Goal: Transaction & Acquisition: Purchase product/service

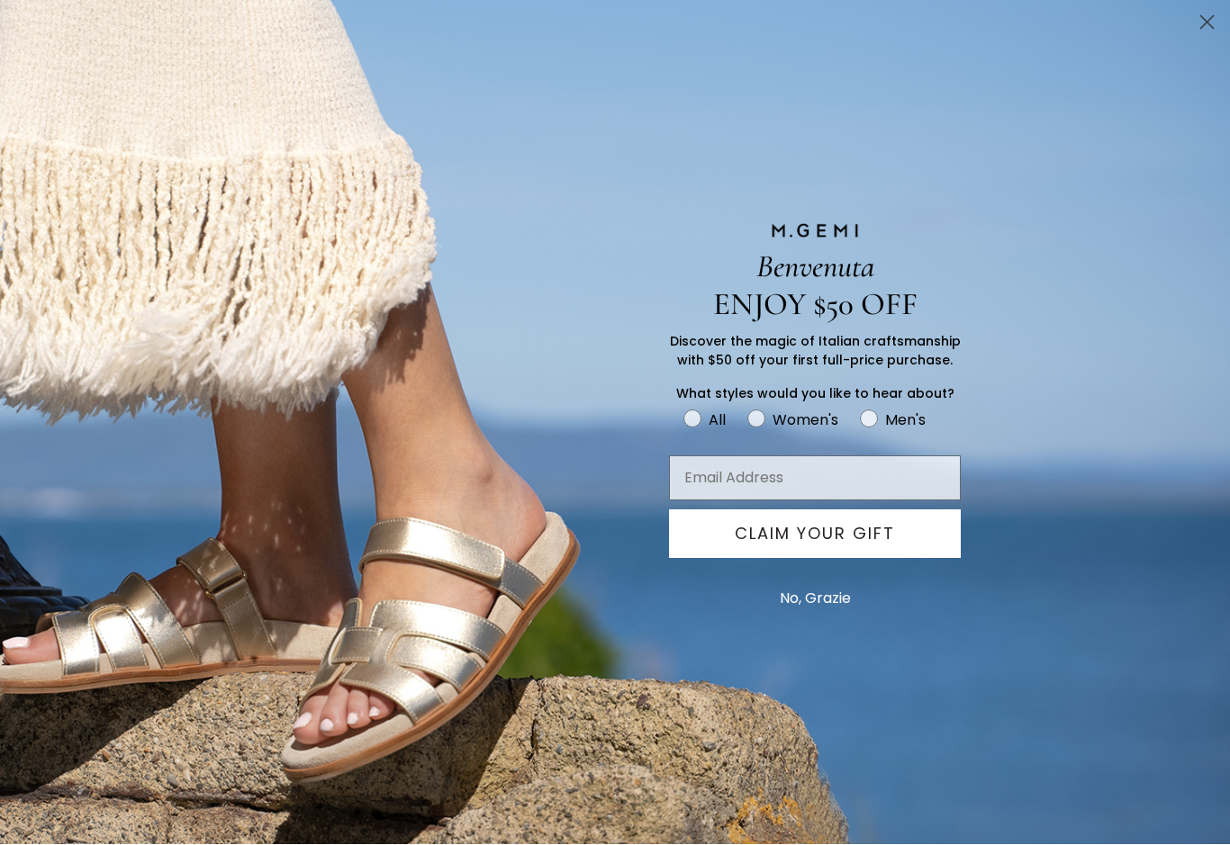
scroll to position [75, 0]
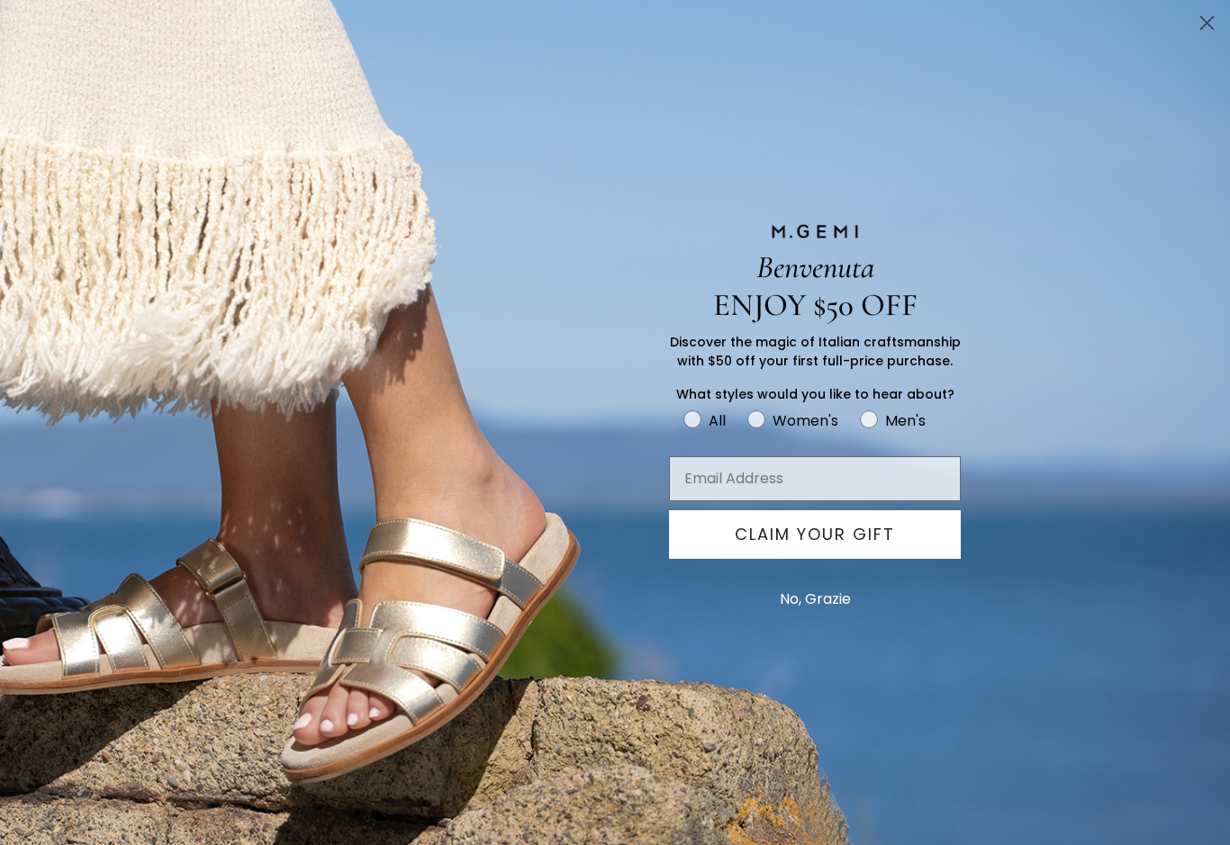
click at [875, 428] on icon "FULLSCREEN Form" at bounding box center [869, 419] width 18 height 18
click at [683, 409] on input "Men's" at bounding box center [682, 408] width 1 height 1
radio input "true"
click at [871, 428] on icon "FULLSCREEN Form" at bounding box center [869, 419] width 18 height 18
click at [683, 409] on input "Men's" at bounding box center [682, 408] width 1 height 1
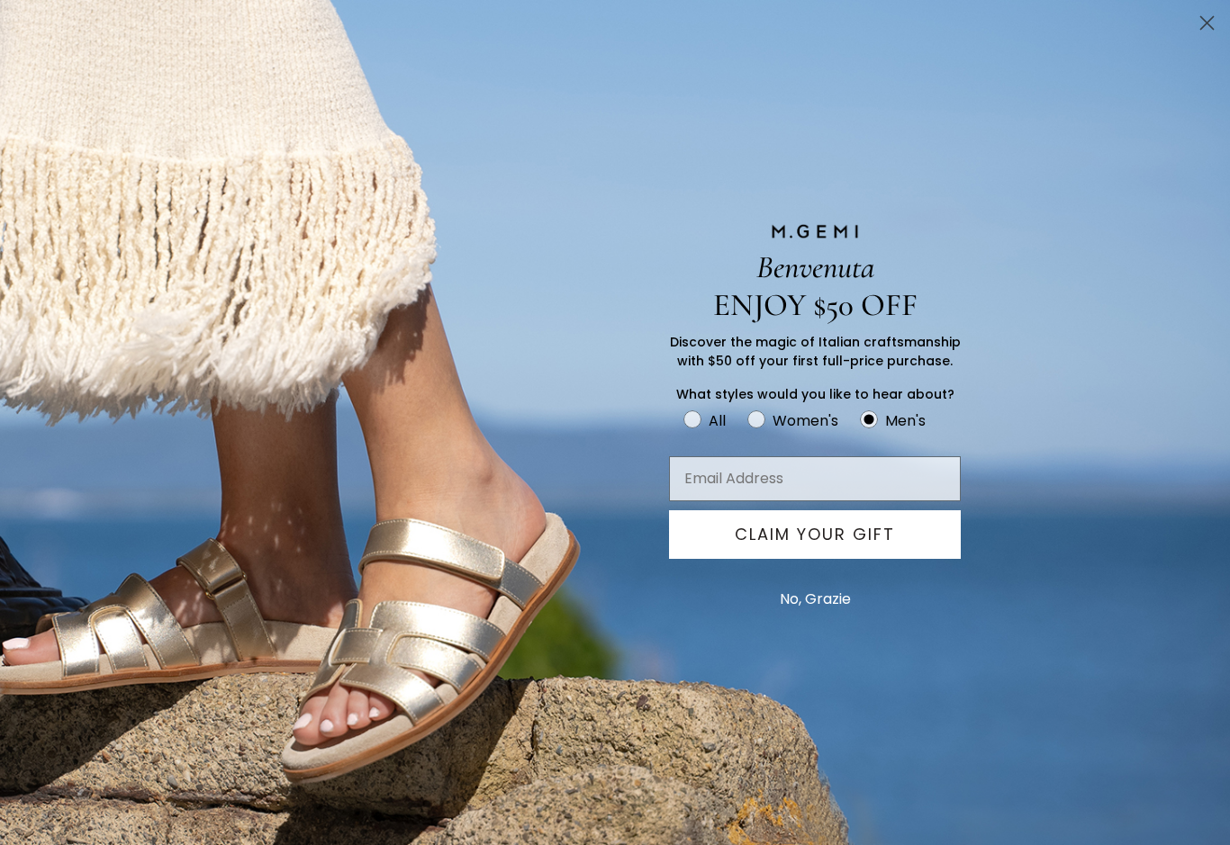
click at [840, 619] on button "No, Grazie" at bounding box center [815, 599] width 89 height 45
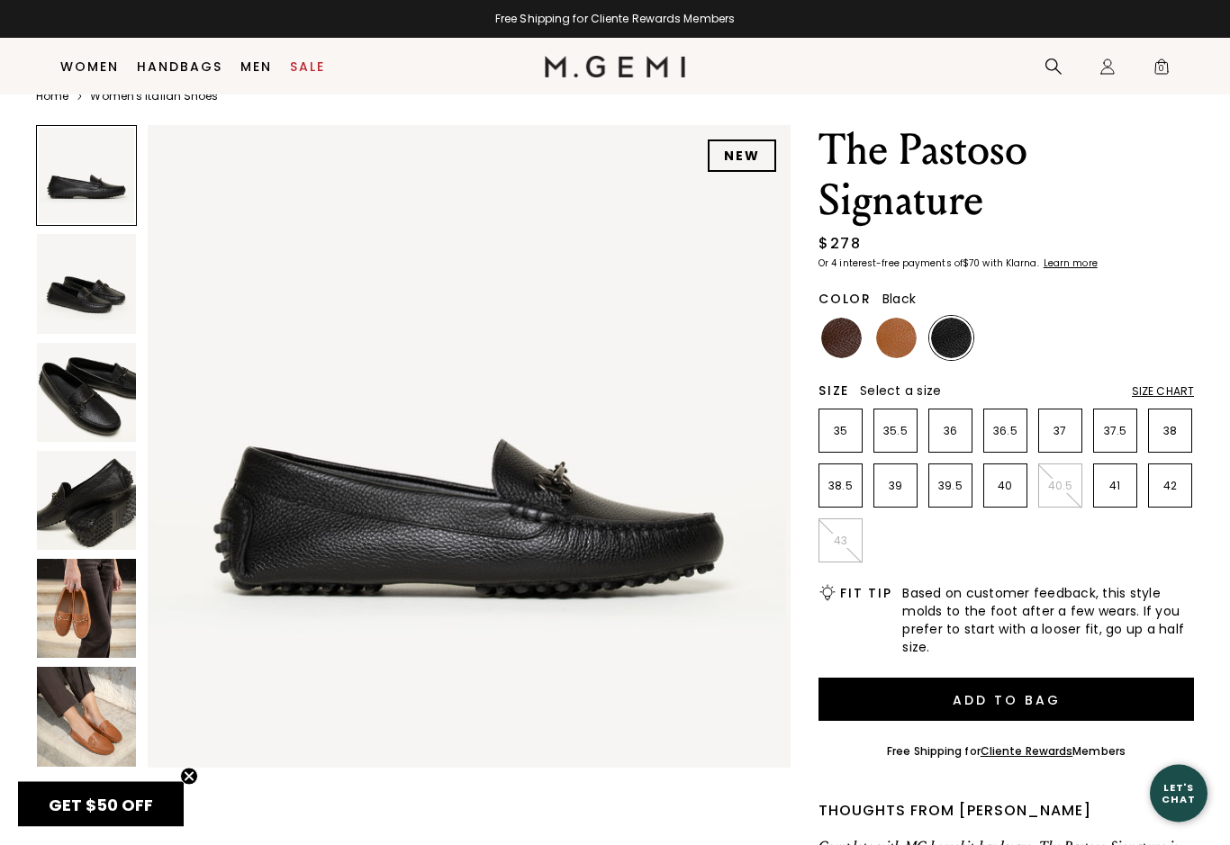
scroll to position [0, 0]
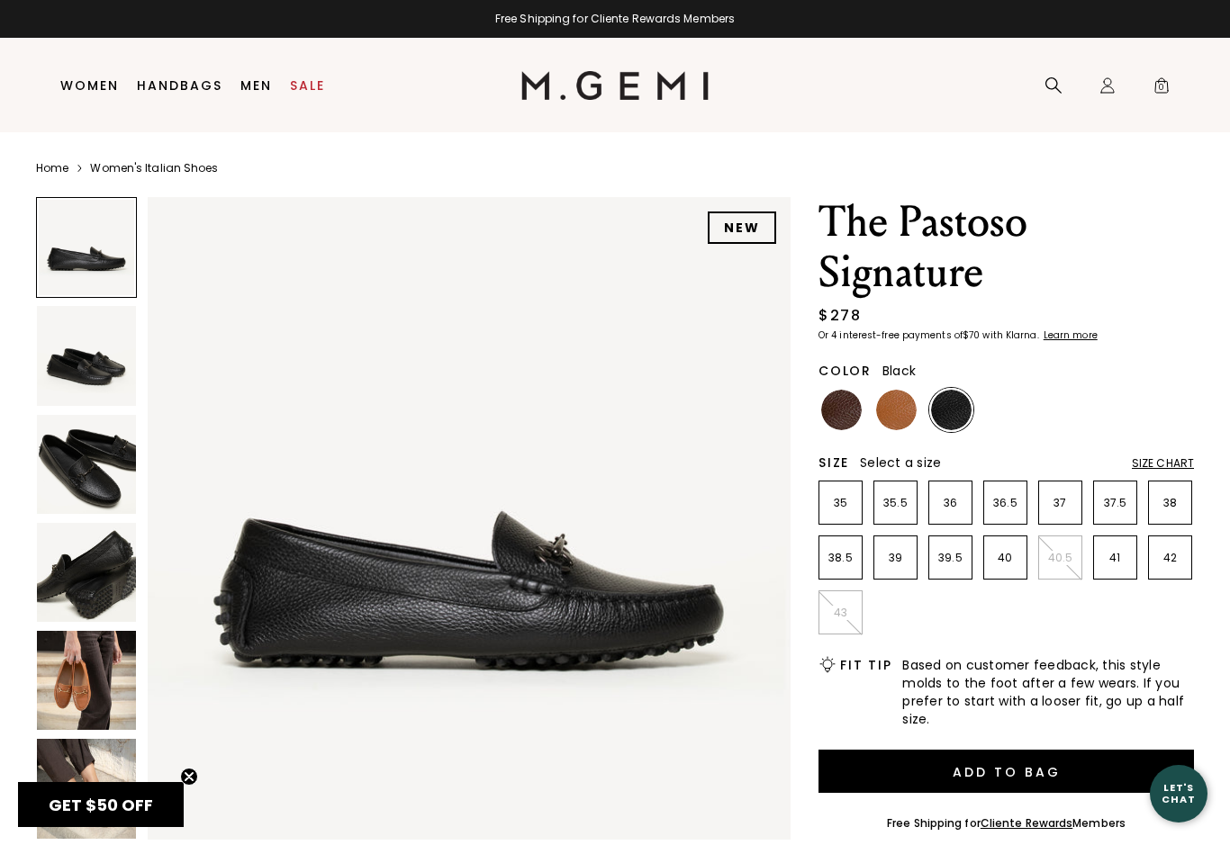
click at [914, 387] on div "Color Black" at bounding box center [1005, 393] width 375 height 77
click at [902, 406] on img at bounding box center [896, 410] width 41 height 41
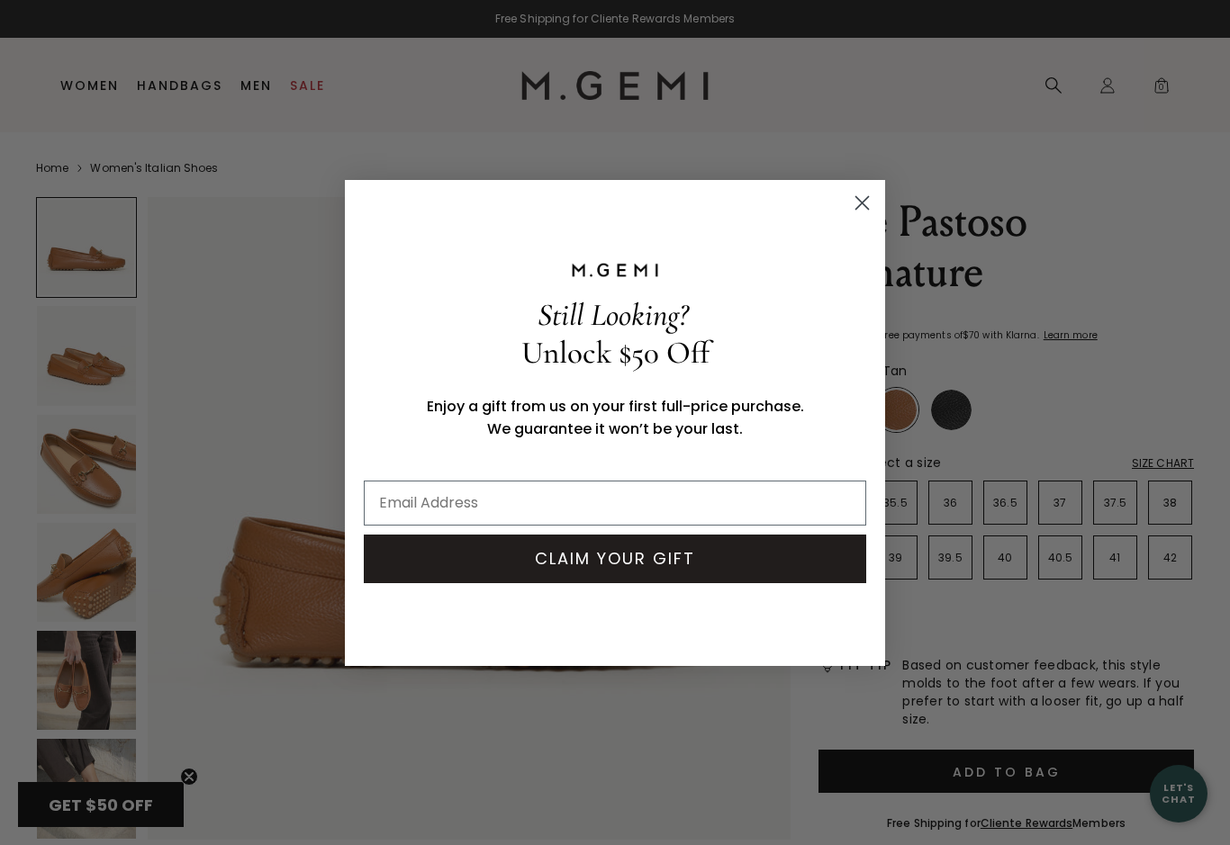
click at [898, 225] on div "Close dialog Still Looking? Unlock $50 Off Enjoy a gift from us on your first f…" at bounding box center [615, 423] width 576 height 522
click at [855, 200] on circle "Close dialog" at bounding box center [862, 202] width 30 height 30
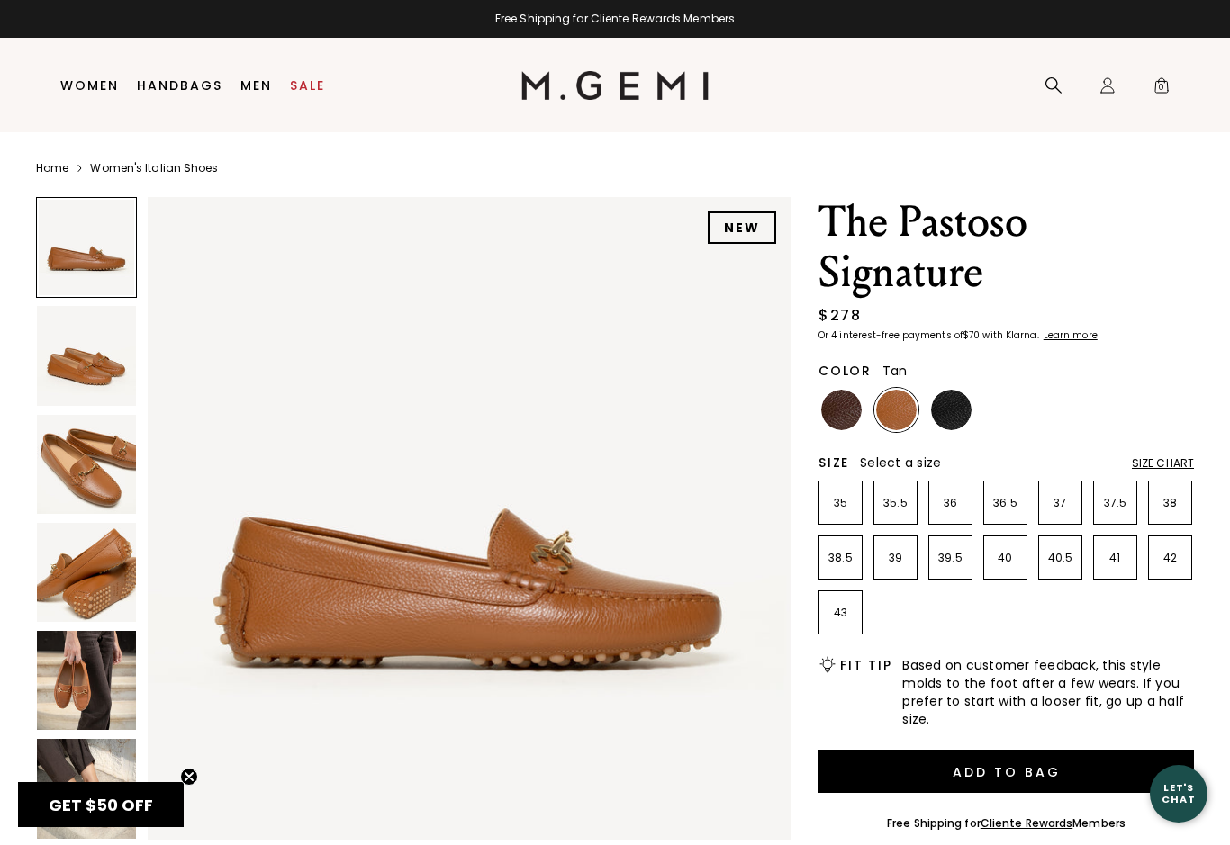
click at [89, 367] on img at bounding box center [86, 355] width 99 height 99
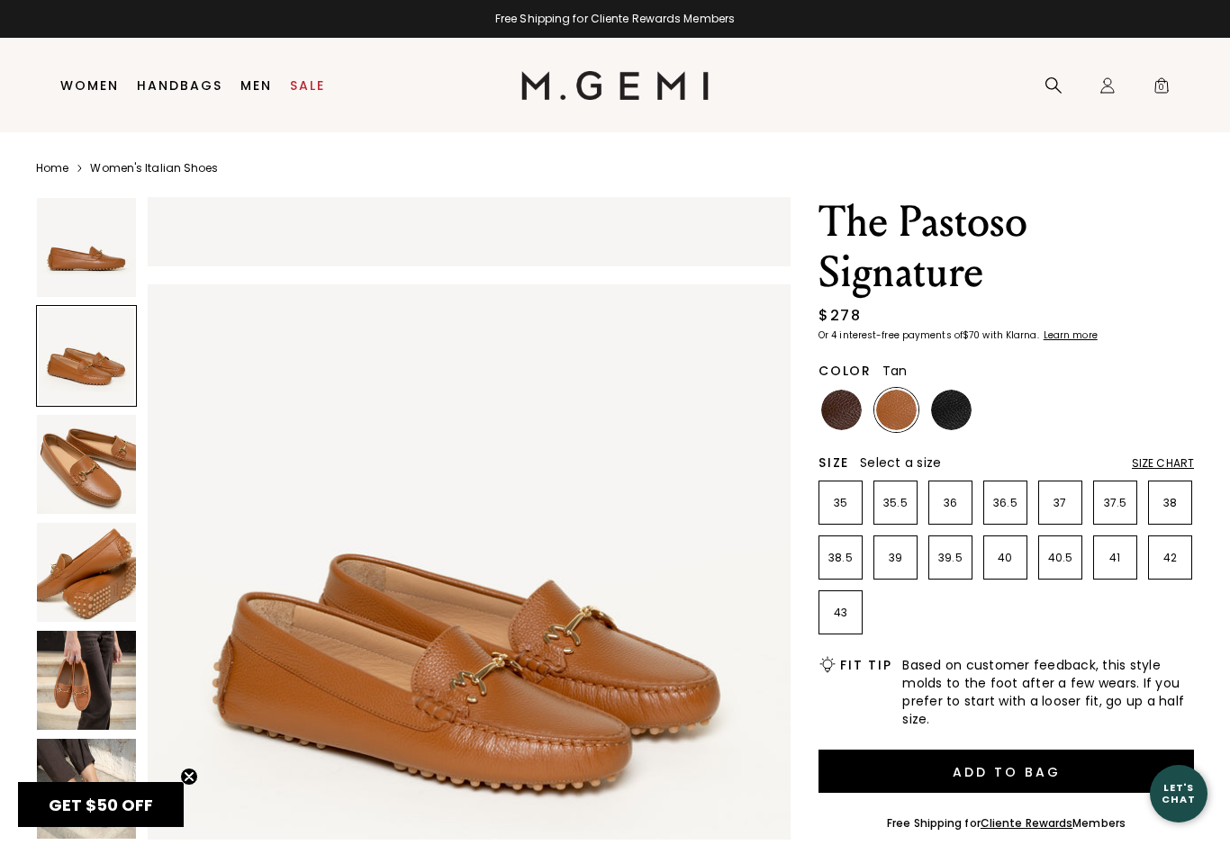
scroll to position [661, 0]
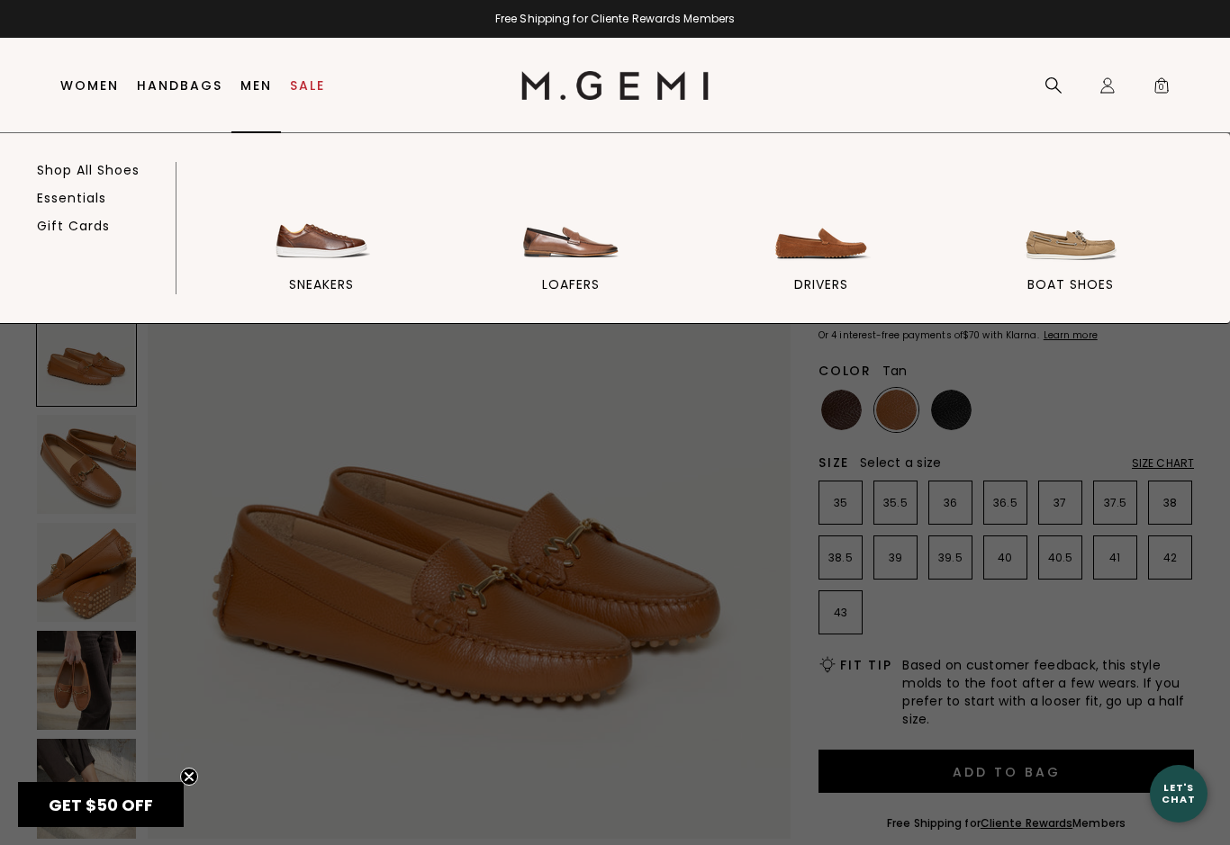
click at [840, 248] on img at bounding box center [821, 217] width 101 height 101
